Goal: Check status

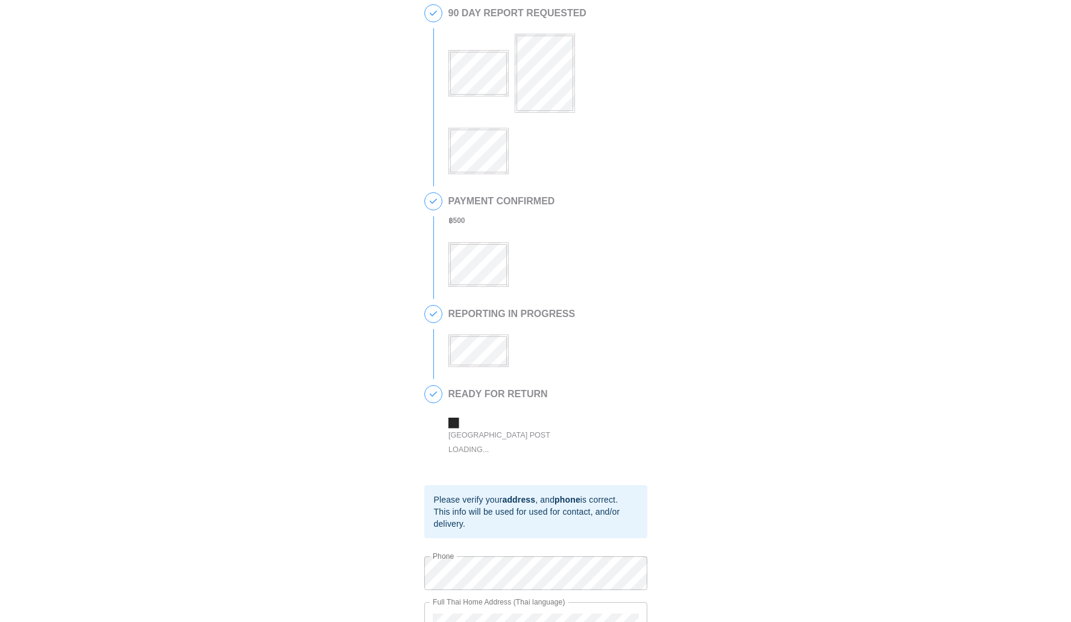
scroll to position [90, 0]
